Goal: Find specific page/section: Find specific page/section

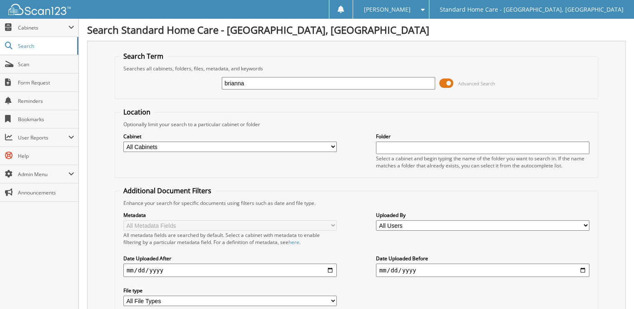
type input "brianna"
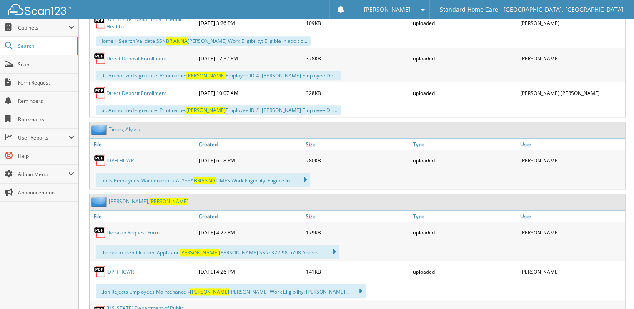
scroll to position [916, 0]
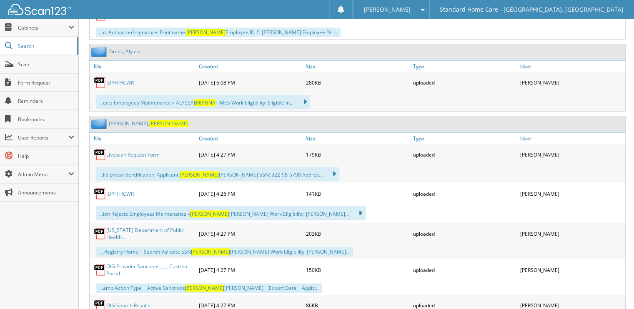
click at [149, 120] on span "[PERSON_NAME]" at bounding box center [168, 123] width 39 height 7
